Goal: Information Seeking & Learning: Learn about a topic

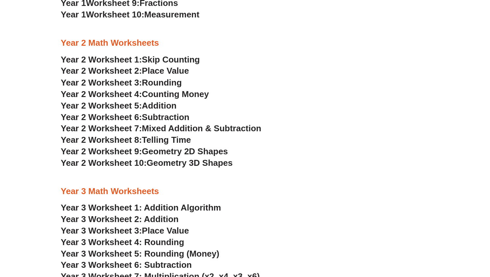
scroll to position [659, 0]
drag, startPoint x: 281, startPoint y: 67, endPoint x: 289, endPoint y: 153, distance: 85.6
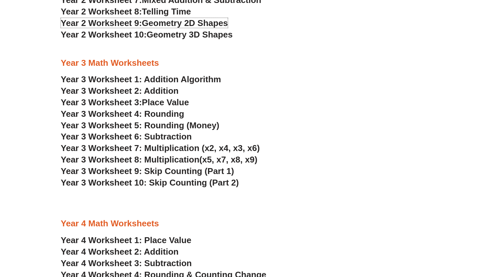
scroll to position [795, 0]
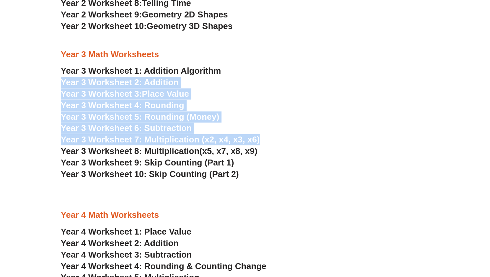
drag, startPoint x: 291, startPoint y: 68, endPoint x: 302, endPoint y: 136, distance: 69.0
click at [302, 136] on h3 "Year 3 Worksheet 7: Multiplication (x2, x4, x3, x6)" at bounding box center [245, 139] width 368 height 11
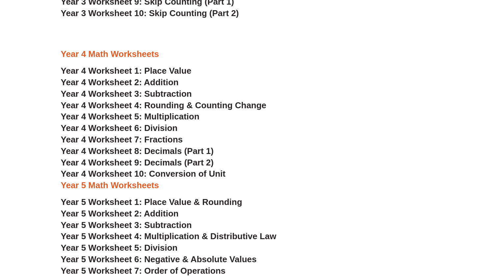
scroll to position [957, 0]
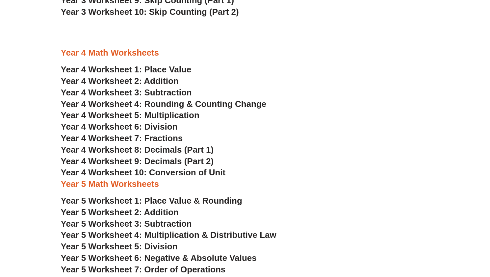
drag, startPoint x: 314, startPoint y: 75, endPoint x: 315, endPoint y: 117, distance: 42.1
click at [315, 117] on div "Year 4 Math Worksheets Year 4 Worksheet 1: Place Value Year 4 Worksheet 2: Addi…" at bounding box center [245, 252] width 375 height 416
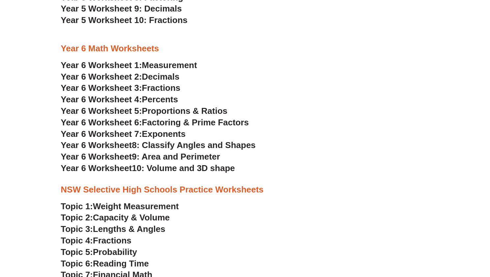
scroll to position [1241, 0]
drag, startPoint x: 296, startPoint y: 62, endPoint x: 309, endPoint y: 115, distance: 54.6
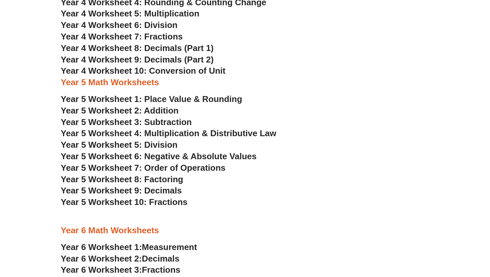
scroll to position [972, 0]
